Goal: Find specific page/section

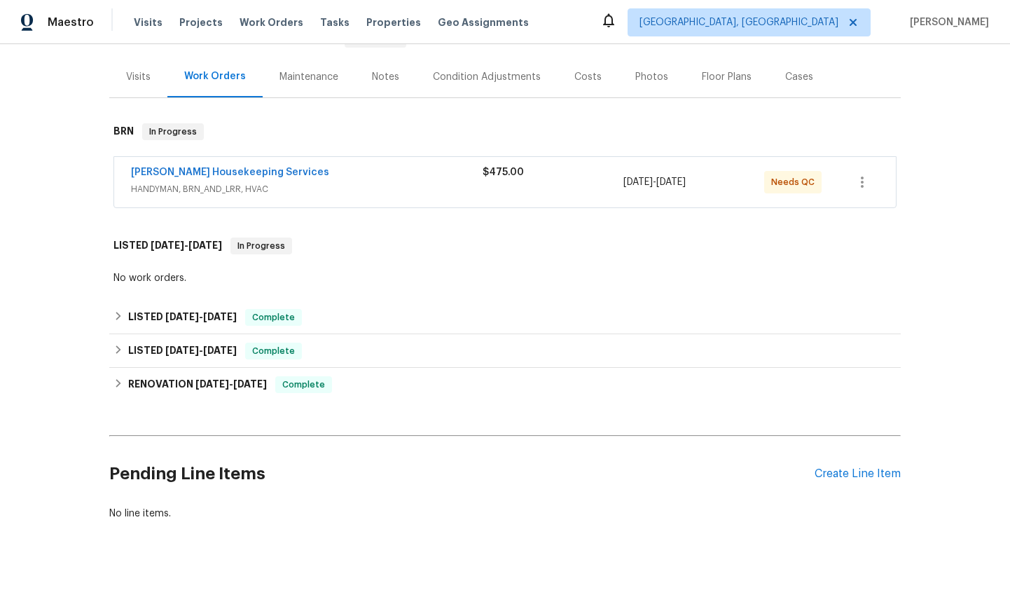
scroll to position [176, 0]
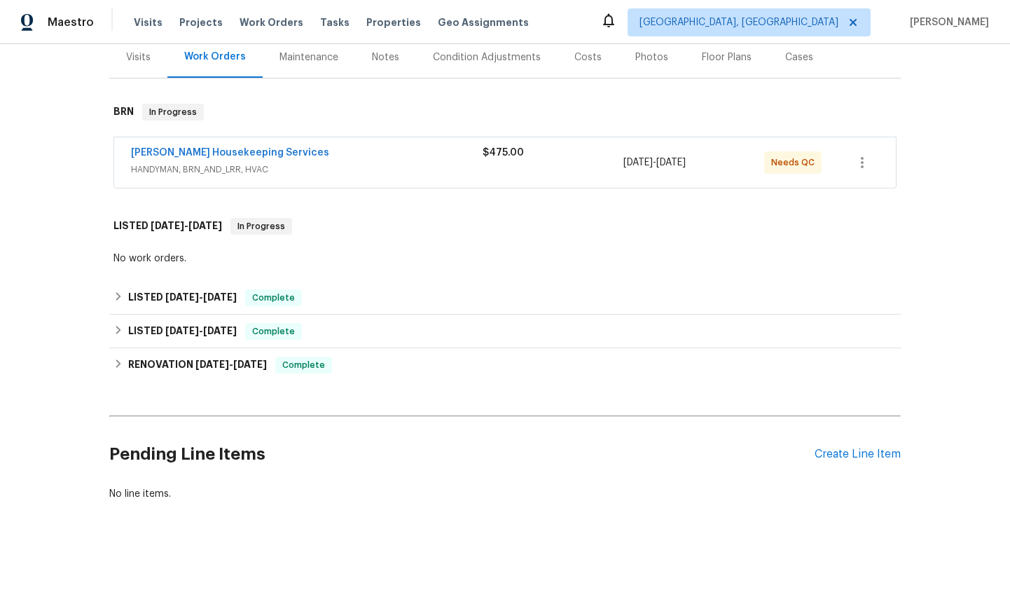
click at [358, 154] on div "[PERSON_NAME] Housekeeping Services" at bounding box center [306, 154] width 351 height 17
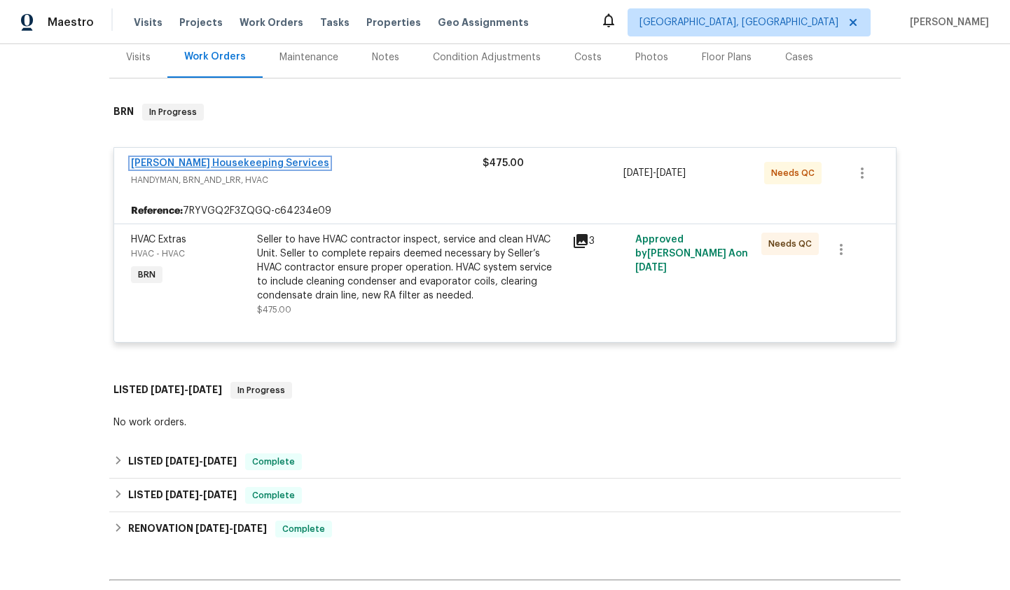
click at [233, 160] on link "[PERSON_NAME] Housekeeping Services" at bounding box center [230, 163] width 198 height 10
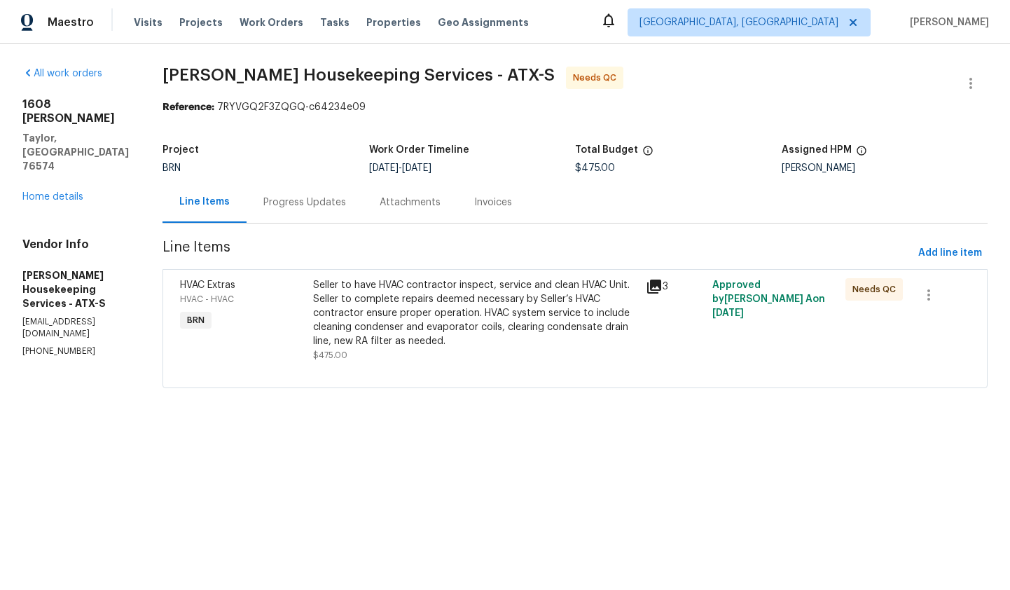
click at [507, 193] on div "Invoices" at bounding box center [492, 201] width 71 height 41
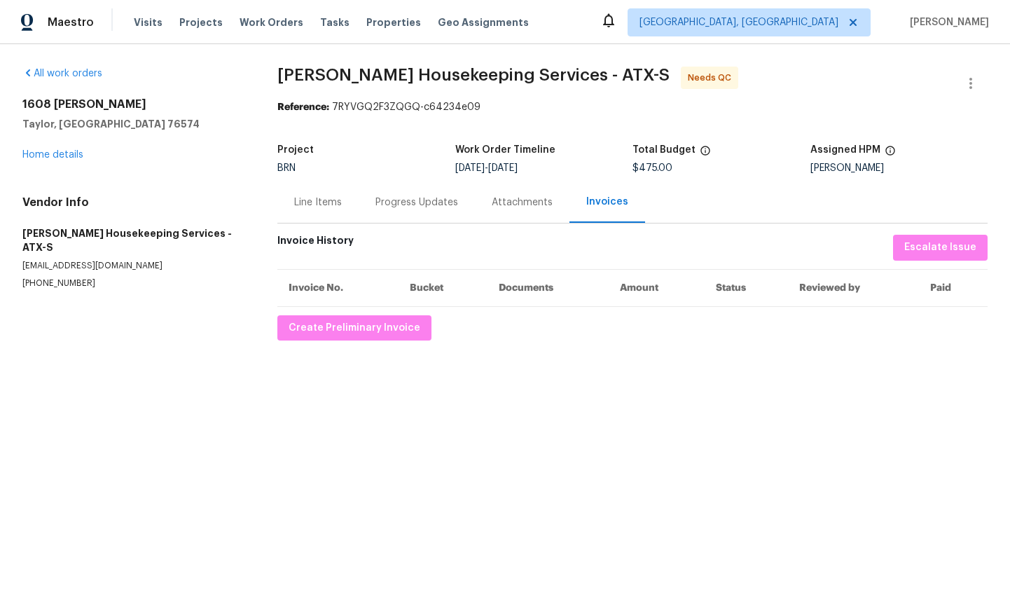
click at [336, 202] on div "Line Items" at bounding box center [318, 202] width 48 height 14
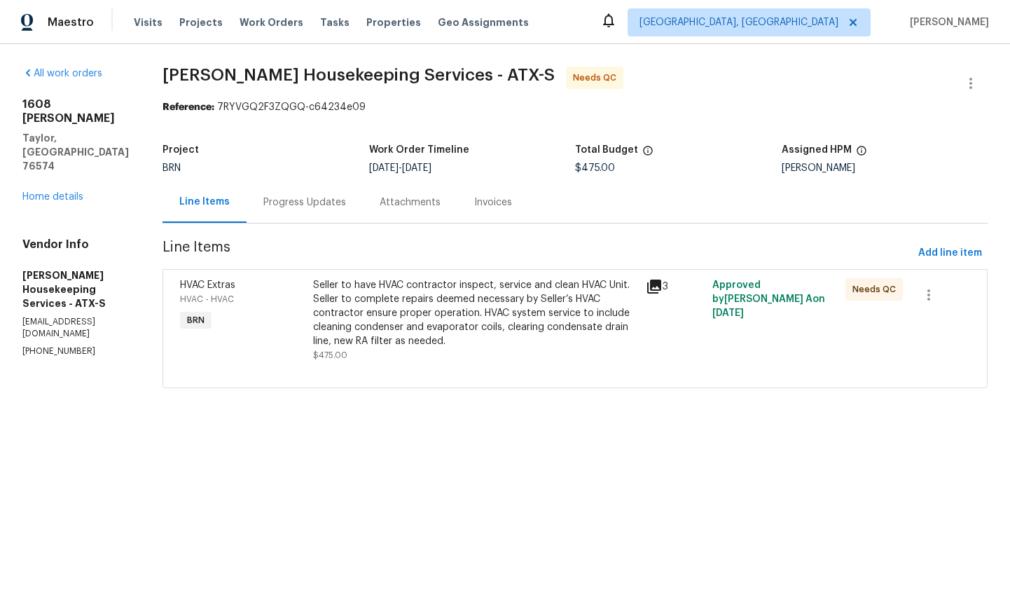
click at [661, 288] on icon at bounding box center [654, 286] width 14 height 14
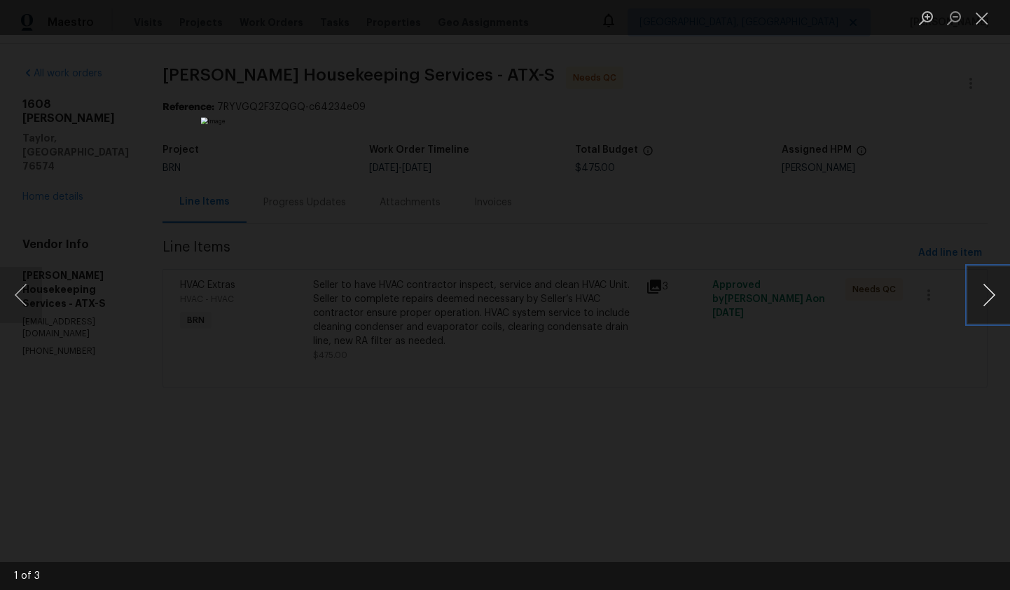
click at [995, 300] on button "Next image" at bounding box center [989, 295] width 42 height 56
click at [944, 287] on div "Lightbox" at bounding box center [505, 295] width 1010 height 590
